Goal: Information Seeking & Learning: Compare options

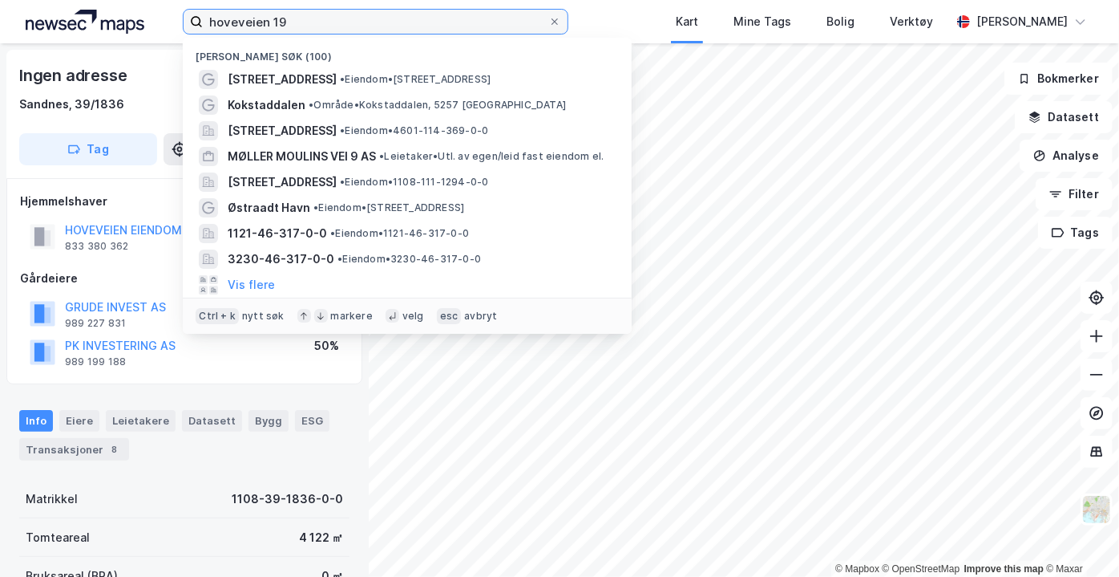
drag, startPoint x: 308, startPoint y: 16, endPoint x: 174, endPoint y: 14, distance: 133.9
click at [174, 14] on div "hoveveien 19 Nylige søk (100) [STREET_ADDRESS] • Eiendom • [STREET_ADDRESS] • O…" at bounding box center [559, 21] width 1119 height 43
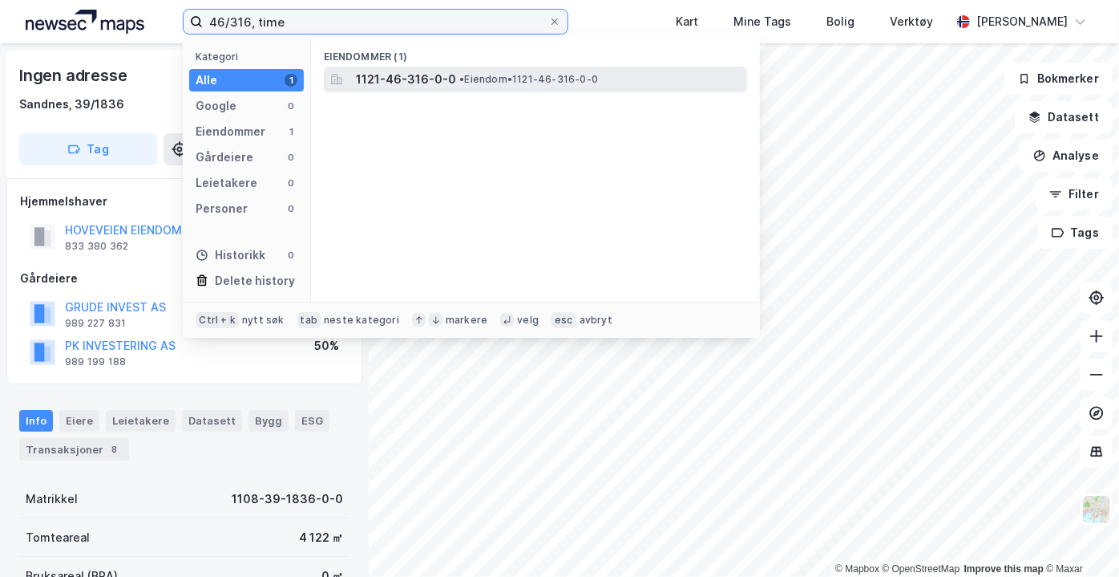
type input "46/316, time"
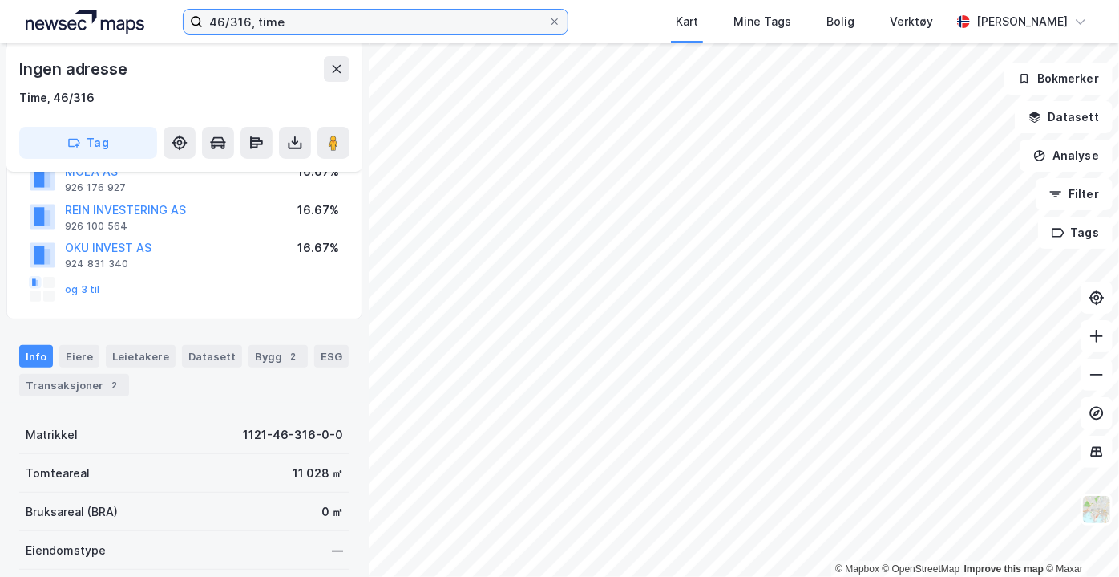
scroll to position [136, 0]
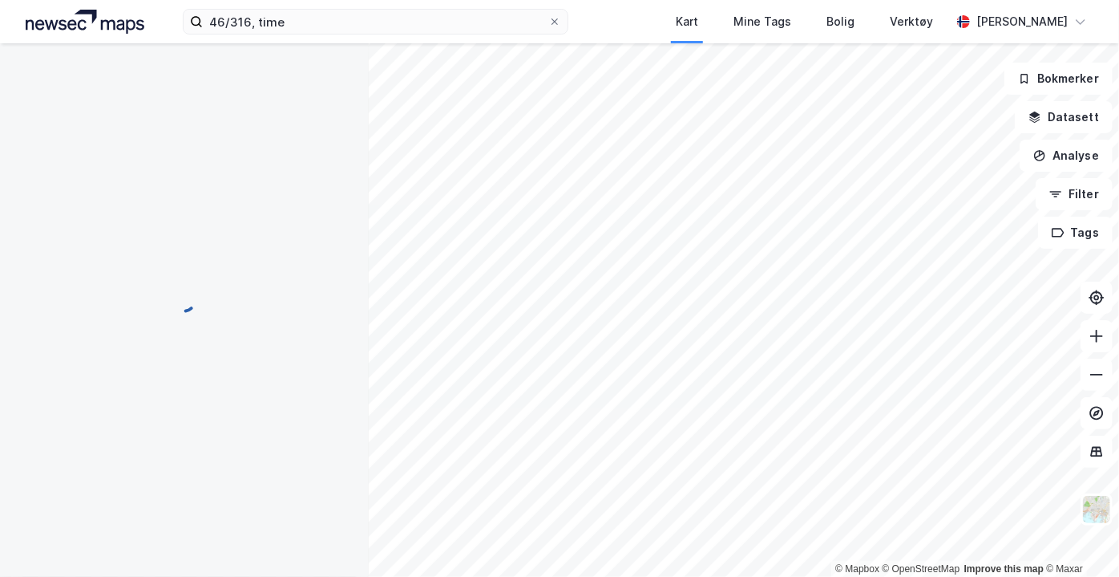
scroll to position [136, 0]
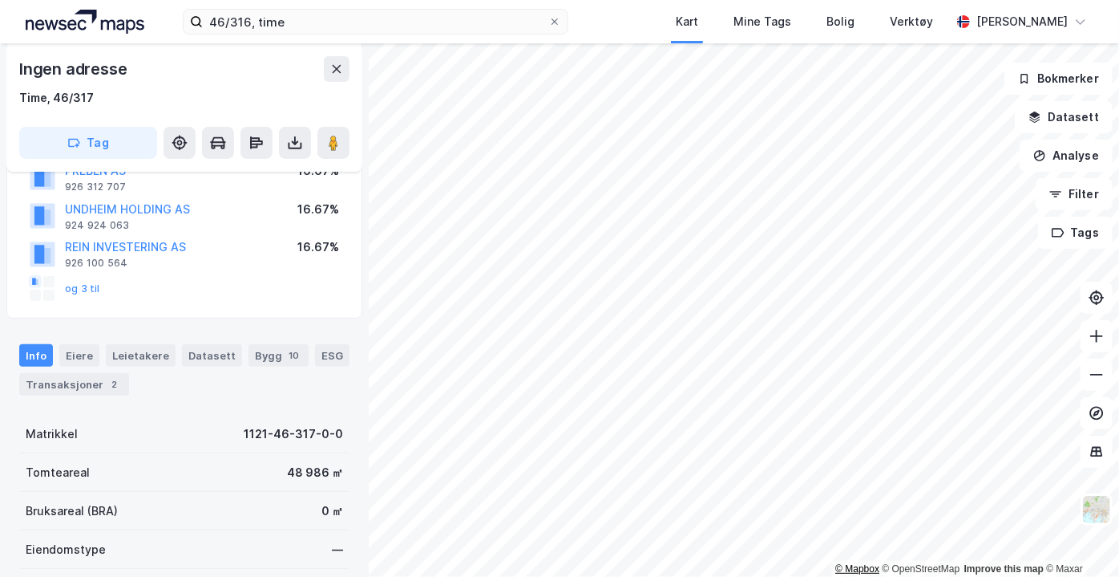
scroll to position [136, 0]
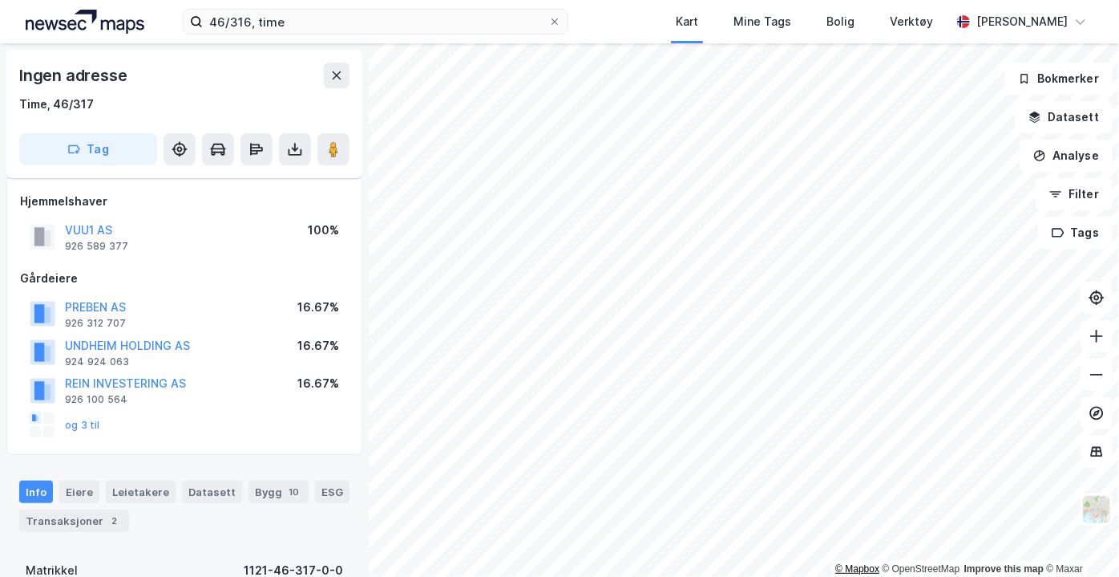
scroll to position [136, 0]
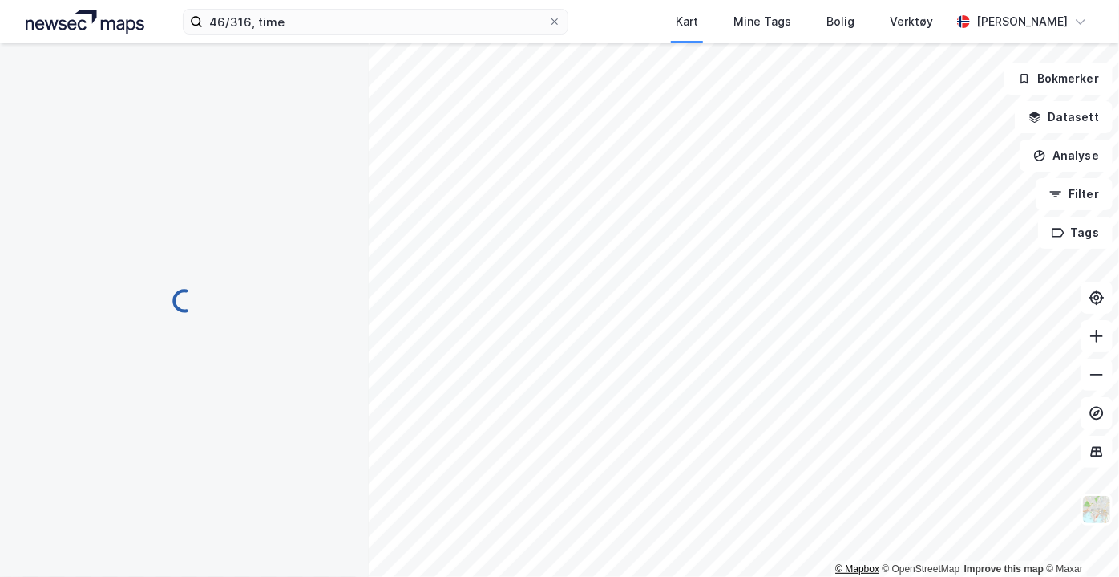
scroll to position [136, 0]
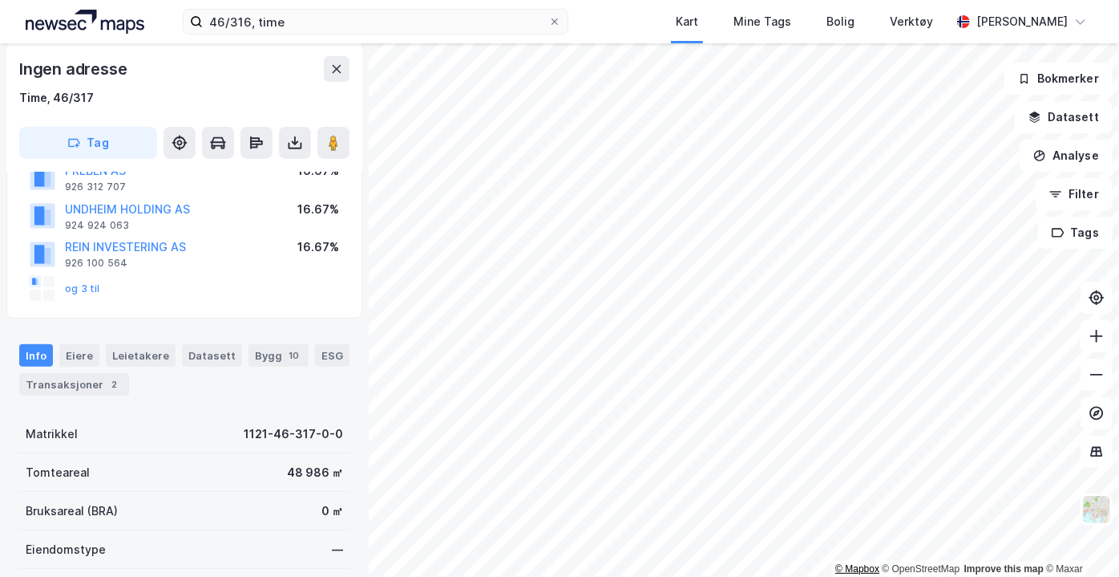
scroll to position [136, 0]
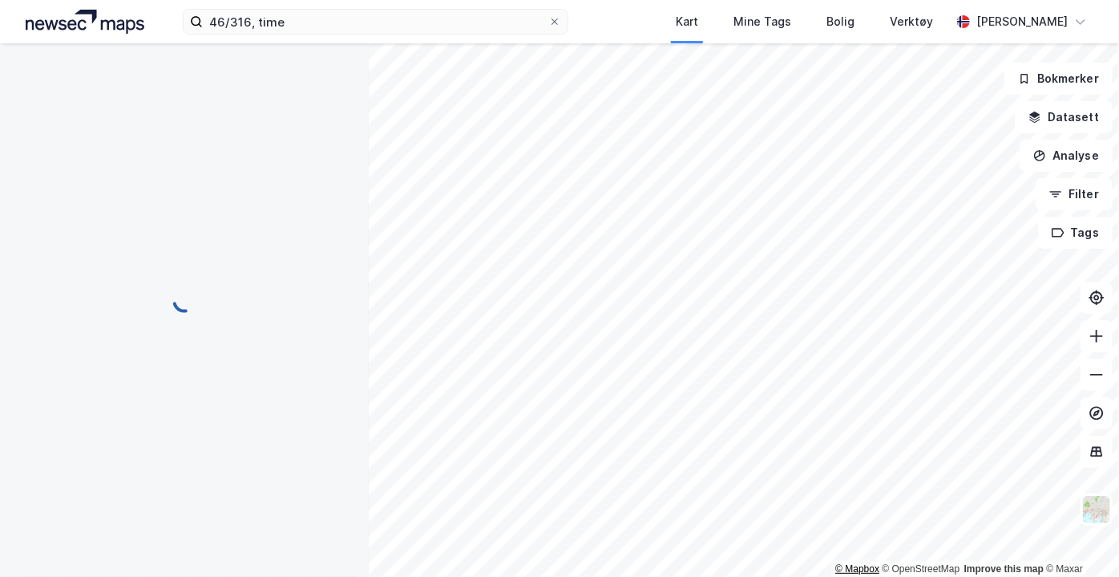
scroll to position [136, 0]
